Goal: Task Accomplishment & Management: Complete application form

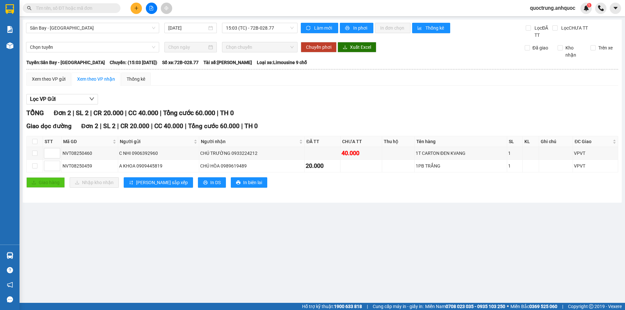
click at [139, 12] on button at bounding box center [136, 8] width 11 height 11
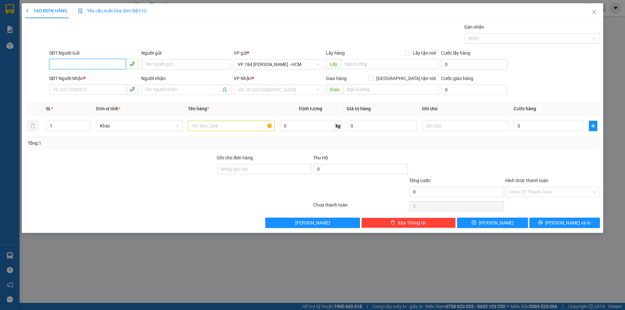
click at [99, 62] on input "SĐT Người Gửi" at bounding box center [87, 64] width 77 height 10
type input "0"
click at [87, 57] on div "SĐT Người Gửi" at bounding box center [94, 55] width 90 height 10
click at [94, 50] on div "SĐT Người Gửi" at bounding box center [94, 53] width 90 height 7
click at [94, 59] on input "SĐT Người Gửi" at bounding box center [87, 64] width 77 height 10
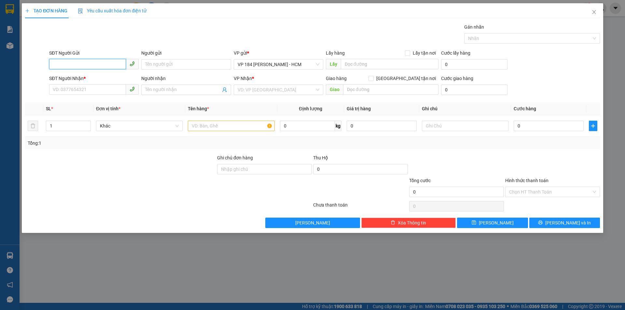
click at [93, 65] on input "SĐT Người Gửi" at bounding box center [87, 64] width 77 height 10
click at [99, 31] on div "Gán nhãn Nhãn" at bounding box center [325, 34] width 554 height 23
click at [89, 55] on div "SĐT Người Gửi" at bounding box center [94, 53] width 90 height 7
click at [89, 59] on input "SĐT Người Gửi" at bounding box center [87, 64] width 77 height 10
type input "0365512979"
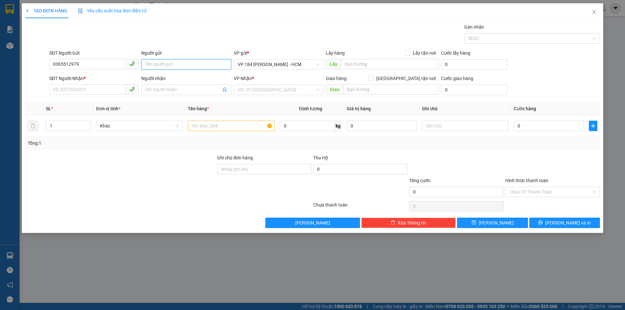
click at [151, 62] on input "Người gửi" at bounding box center [186, 64] width 90 height 10
type input "A MINH"
click at [89, 92] on input "SĐT Người Nhận *" at bounding box center [87, 89] width 77 height 10
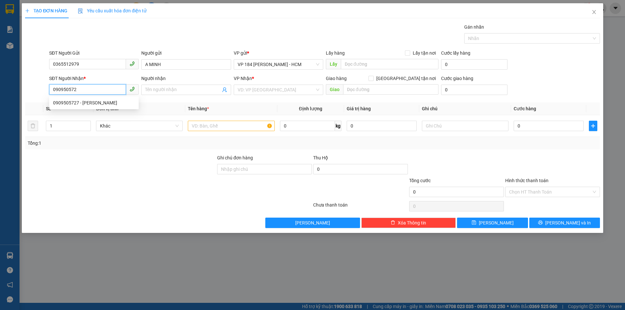
type input "0909505727"
click at [89, 105] on div "0909505727 - [PERSON_NAME]" at bounding box center [94, 102] width 82 height 7
type input "[PERSON_NAME]"
type input "NGÃ 3 CÁI MÉP- NHÀ THUỐC PHƯƠNG THẢO"
type input "CK SCB 1/8"
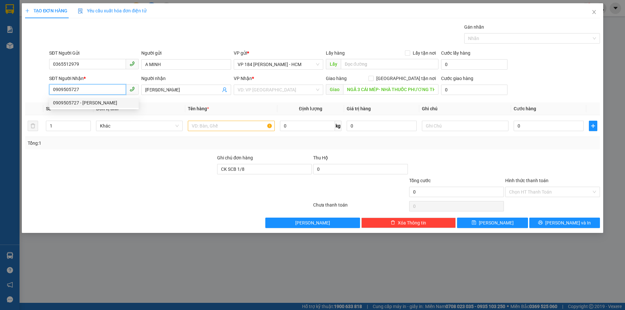
type input "20.000"
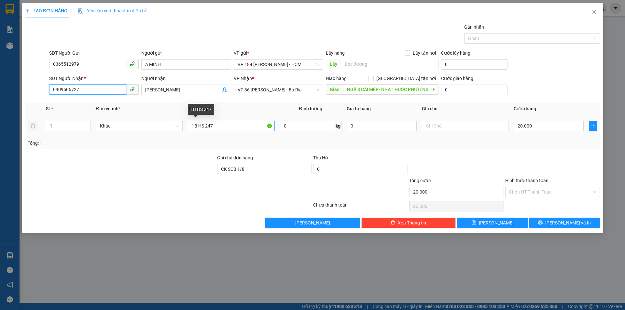
type input "0909505727"
drag, startPoint x: 230, startPoint y: 126, endPoint x: 101, endPoint y: 121, distance: 129.8
click at [112, 120] on tr "1 Khác 1B HS 247 0 kg 0 20.000" at bounding box center [312, 126] width 575 height 22
type input "1HSO TRẮNG"
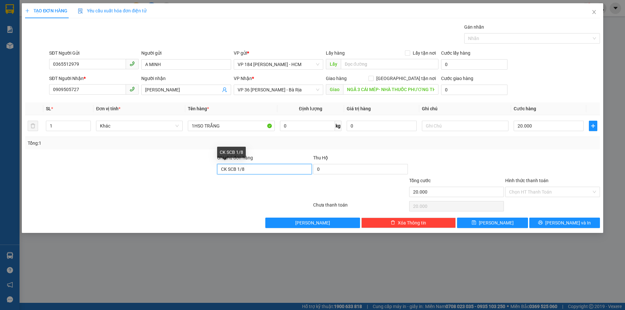
drag, startPoint x: 243, startPoint y: 172, endPoint x: 178, endPoint y: 178, distance: 64.4
click at [178, 178] on form "Ghi chú đơn hàng CK SCB [DATE] Hộ 0 Tổng cước 20.000 Hình thức thanh toán Chọn …" at bounding box center [312, 177] width 575 height 46
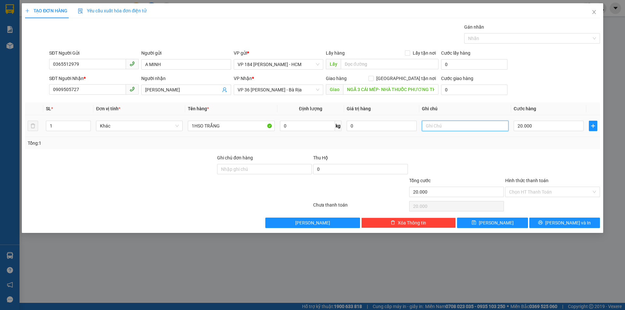
click at [464, 128] on input "text" at bounding box center [465, 126] width 87 height 10
type input "S"
click at [195, 125] on input "1HSO TRẮNG" at bounding box center [231, 126] width 87 height 10
type input "1 HSO TRẮNG"
click at [440, 128] on input "text" at bounding box center [465, 126] width 87 height 10
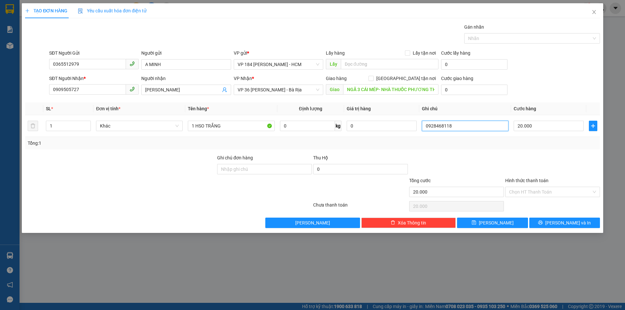
type input "0928468118"
click at [299, 90] on span "VP 36 [PERSON_NAME] - Bà Rịa" at bounding box center [279, 90] width 82 height 10
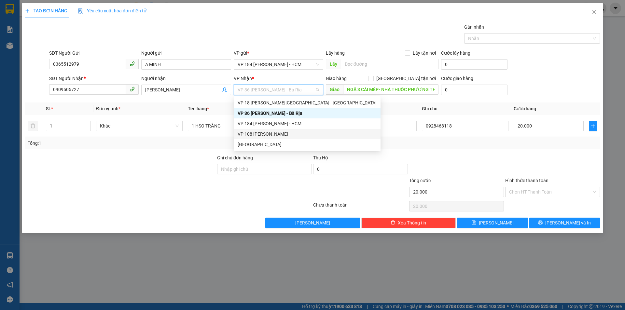
click at [294, 133] on div "VP 108 [PERSON_NAME]" at bounding box center [307, 134] width 139 height 7
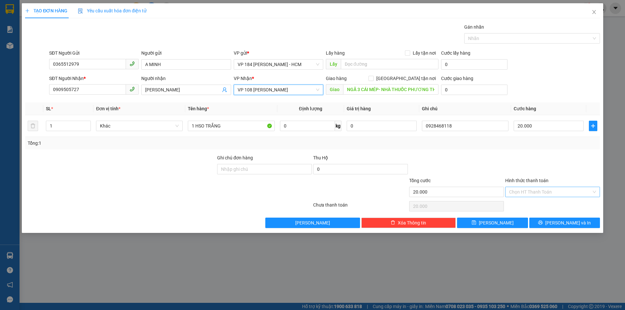
click at [539, 187] on div "Chọn HT Thanh Toán" at bounding box center [553, 192] width 95 height 10
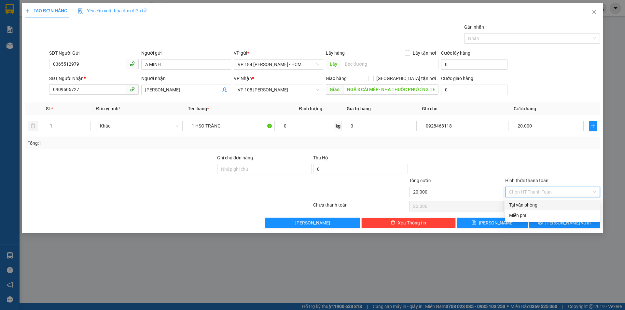
click at [544, 206] on div "Tại văn phòng" at bounding box center [552, 205] width 87 height 7
type input "0"
click at [586, 226] on button "[PERSON_NAME] và In" at bounding box center [565, 223] width 71 height 10
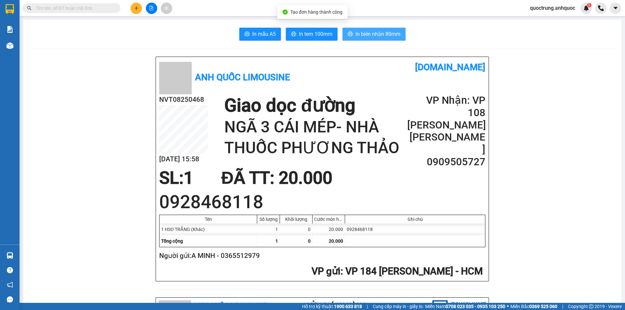
click at [348, 34] on icon "printer" at bounding box center [350, 34] width 5 height 5
click at [307, 33] on span "In tem 100mm" at bounding box center [316, 34] width 34 height 8
